Goal: Task Accomplishment & Management: Use online tool/utility

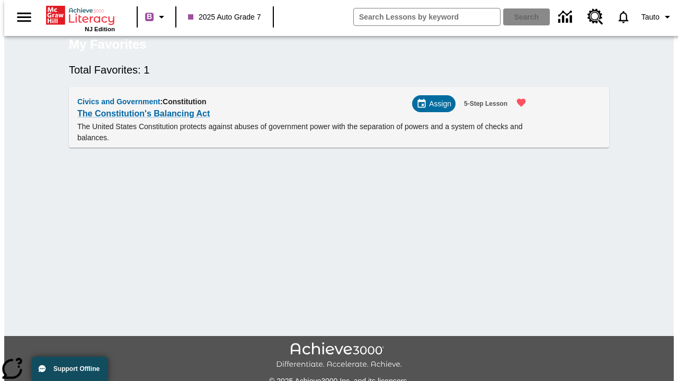
click at [438, 110] on span "Assign" at bounding box center [440, 104] width 22 height 11
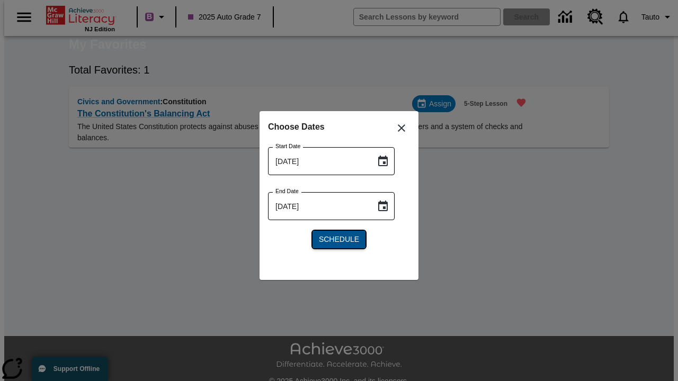
click at [339, 239] on span "Schedule" at bounding box center [339, 239] width 40 height 11
